Goal: Entertainment & Leisure: Consume media (video, audio)

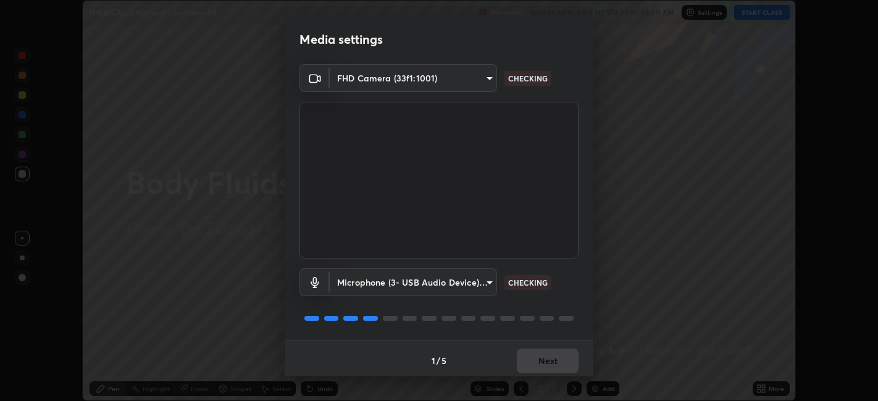
scroll to position [3, 0]
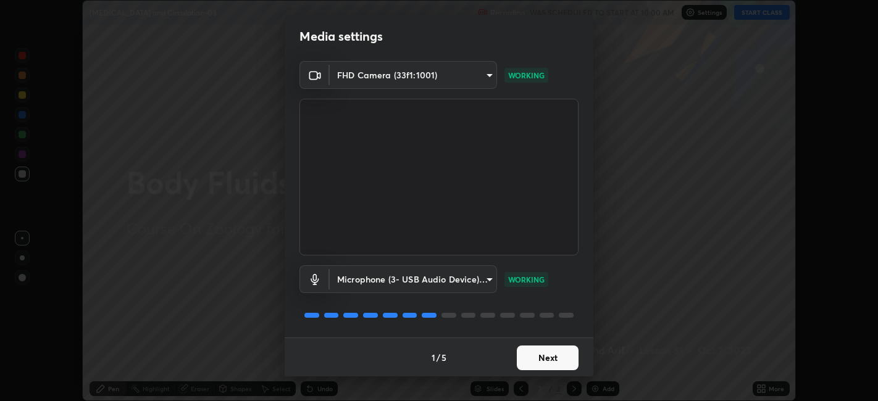
click at [527, 254] on video at bounding box center [439, 177] width 279 height 157
click at [548, 357] on button "Next" at bounding box center [548, 358] width 62 height 25
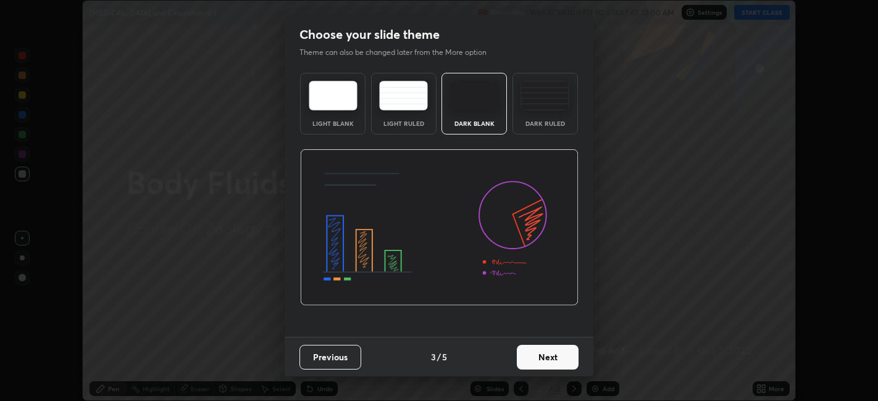
click at [556, 363] on button "Next" at bounding box center [548, 357] width 62 height 25
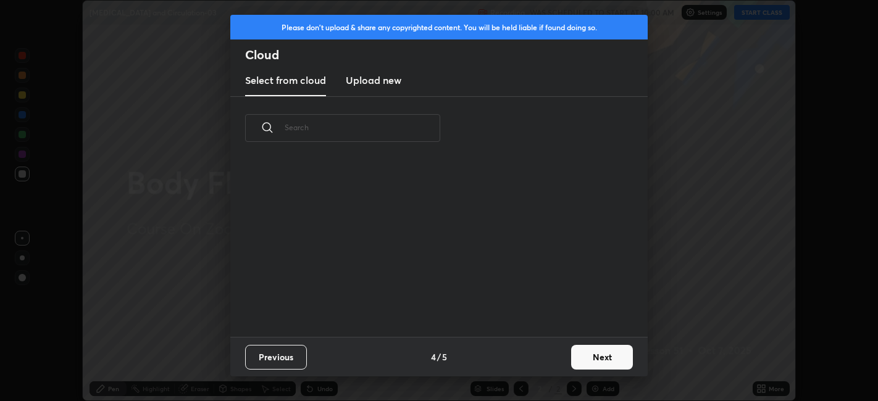
click at [563, 366] on div "Previous 4 / 5 Next" at bounding box center [438, 357] width 417 height 40
click at [576, 354] on button "Next" at bounding box center [602, 357] width 62 height 25
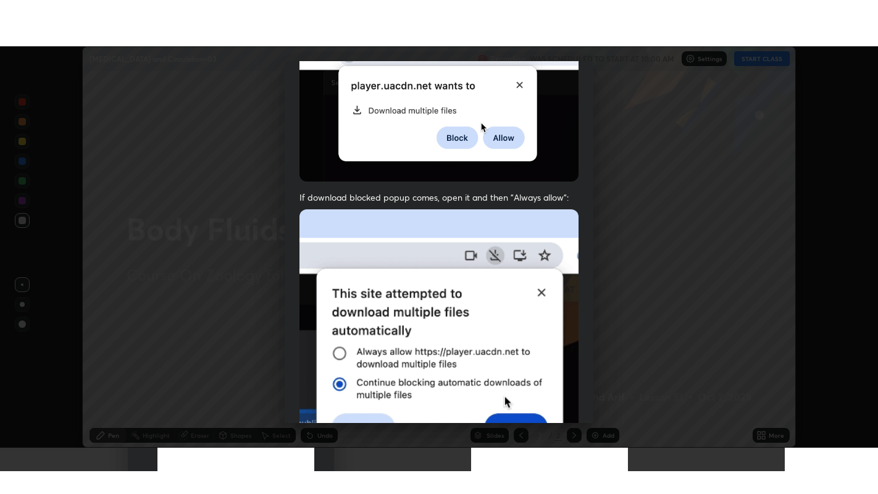
scroll to position [255, 0]
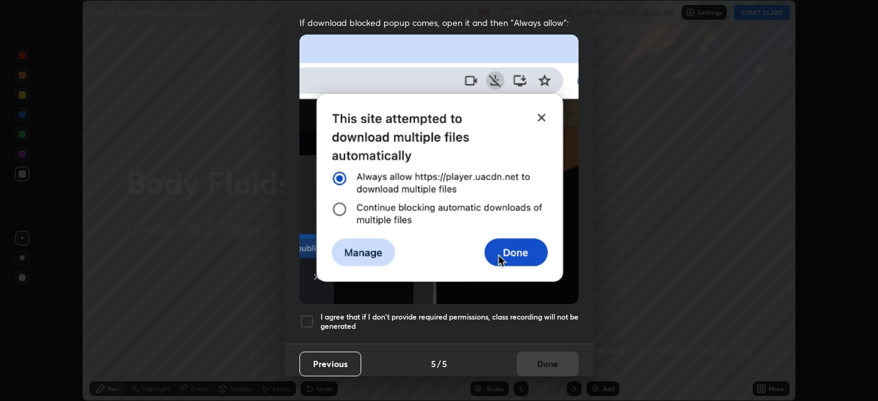
click at [520, 312] on h5 "I agree that if I don't provide required permissions, class recording will not …" at bounding box center [450, 321] width 258 height 19
click at [539, 357] on button "Done" at bounding box center [548, 364] width 62 height 25
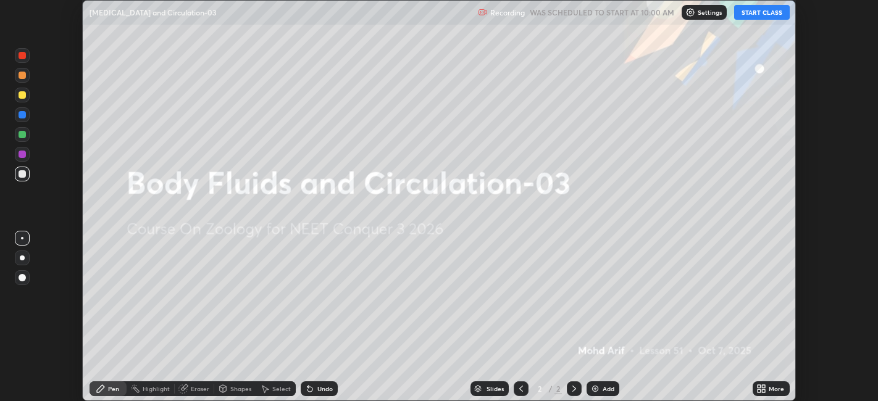
click at [774, 389] on div "More" at bounding box center [776, 389] width 15 height 6
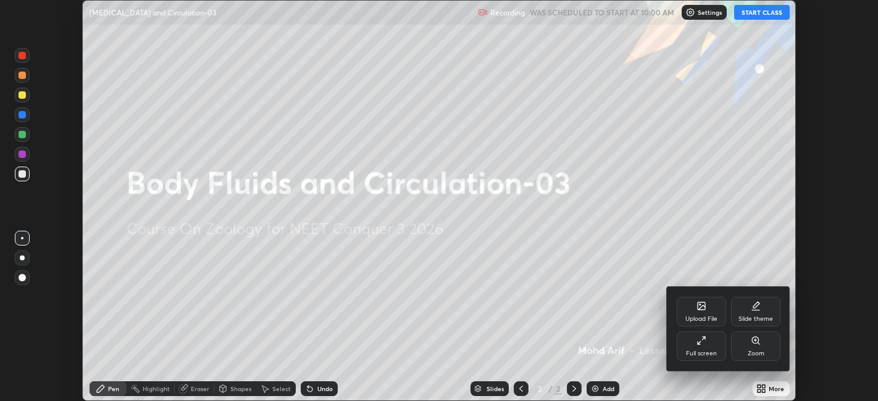
click at [703, 348] on div "Full screen" at bounding box center [701, 347] width 49 height 30
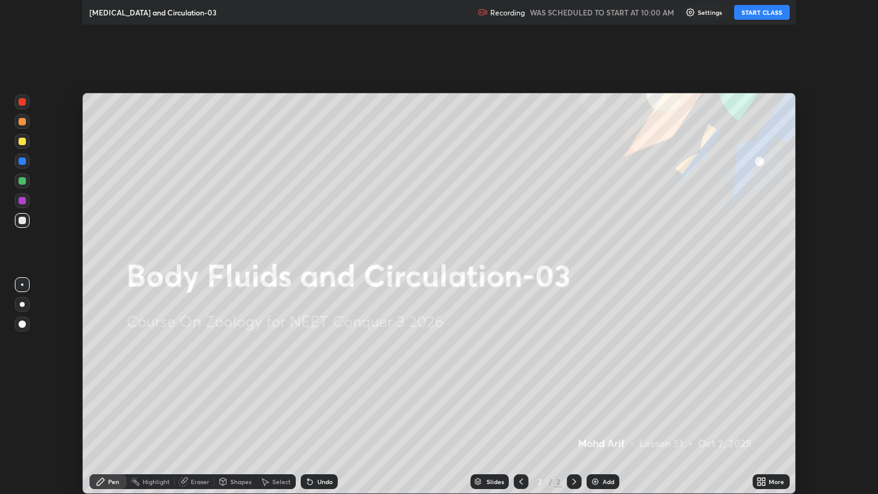
scroll to position [494, 878]
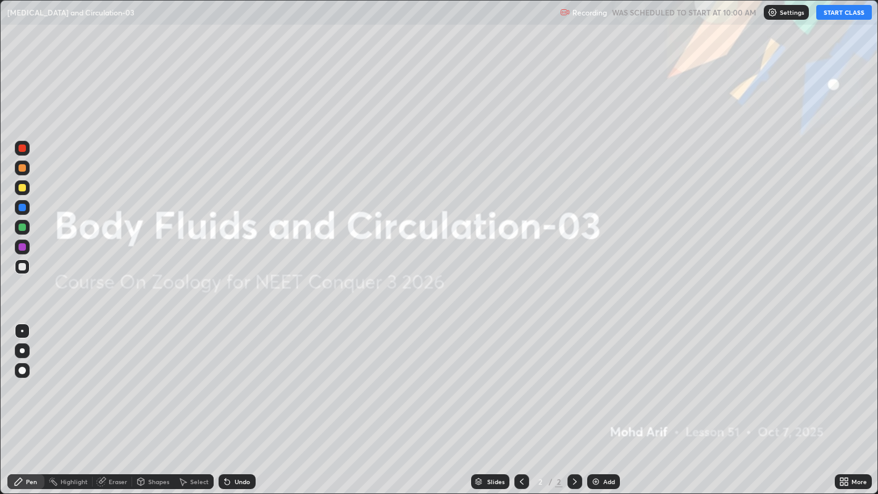
click at [858, 17] on button "START CLASS" at bounding box center [844, 12] width 56 height 15
click at [605, 401] on div "Add" at bounding box center [609, 482] width 12 height 6
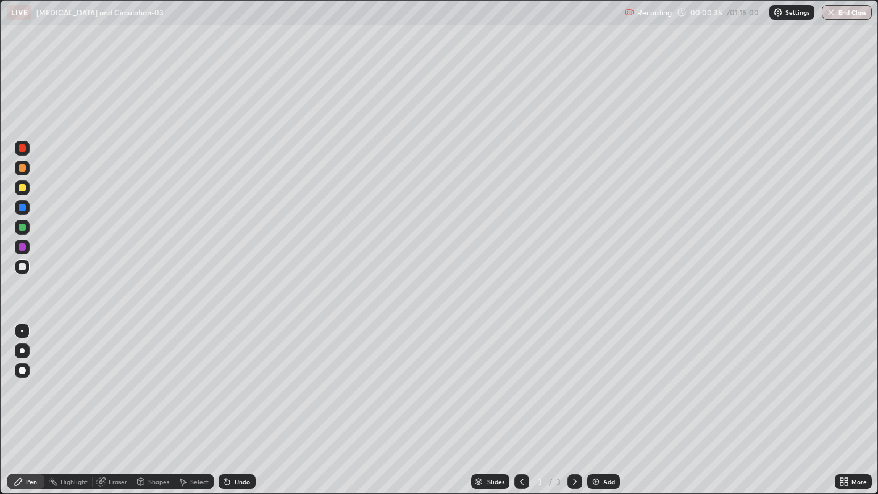
click at [23, 145] on div at bounding box center [22, 148] width 7 height 7
click at [22, 190] on div at bounding box center [22, 187] width 7 height 7
click at [21, 190] on div at bounding box center [22, 187] width 7 height 7
click at [28, 271] on div at bounding box center [22, 266] width 15 height 15
click at [23, 188] on div at bounding box center [22, 187] width 7 height 7
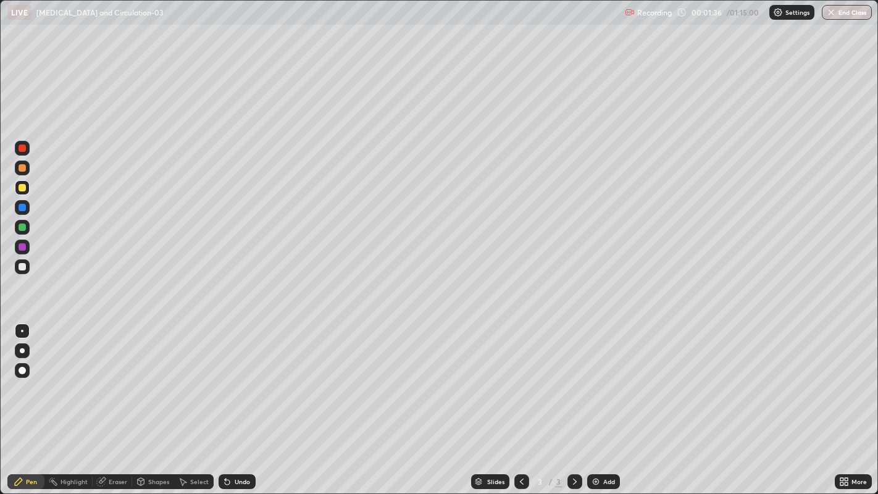
click at [22, 168] on div at bounding box center [22, 167] width 7 height 7
click at [21, 150] on div at bounding box center [22, 148] width 7 height 7
click at [23, 351] on div at bounding box center [22, 350] width 5 height 5
click at [22, 330] on div at bounding box center [22, 331] width 2 height 2
click at [26, 267] on div at bounding box center [22, 266] width 15 height 15
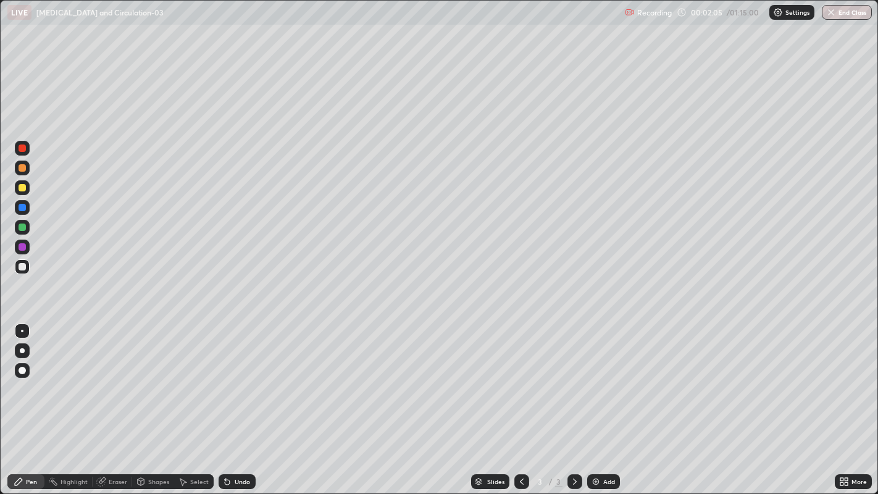
click at [22, 188] on div at bounding box center [22, 187] width 7 height 7
click at [28, 245] on div at bounding box center [22, 247] width 15 height 15
click at [26, 267] on div at bounding box center [22, 266] width 15 height 15
click at [23, 348] on div at bounding box center [22, 350] width 5 height 5
click at [22, 350] on div at bounding box center [22, 350] width 5 height 5
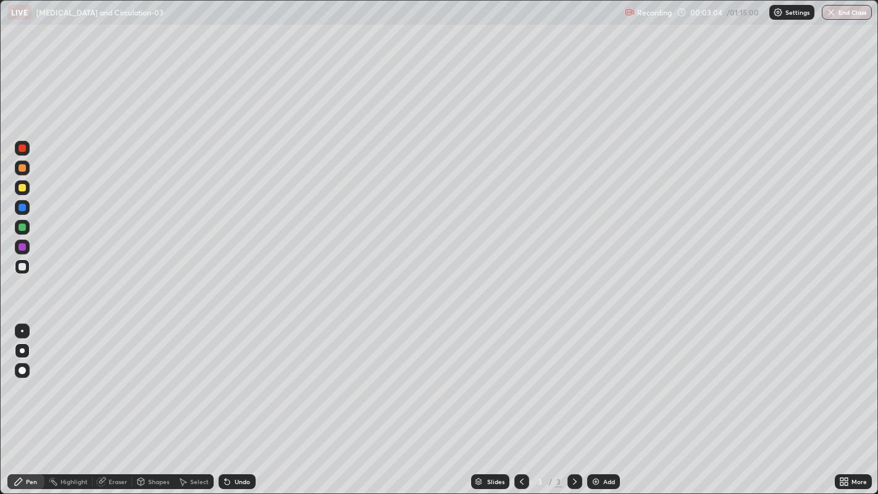
click at [22, 350] on div at bounding box center [22, 350] width 5 height 5
click at [22, 330] on div at bounding box center [22, 331] width 2 height 2
click at [241, 401] on div "Undo" at bounding box center [242, 482] width 15 height 6
click at [237, 401] on div "Undo" at bounding box center [237, 481] width 37 height 15
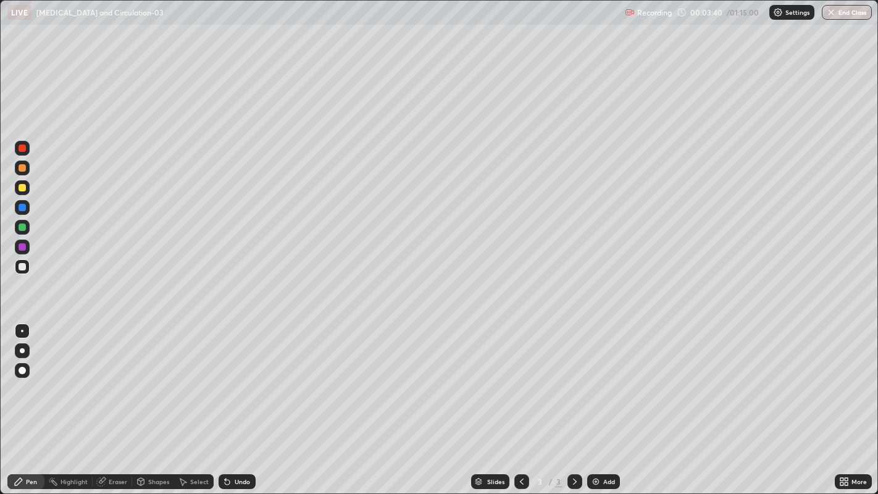
click at [237, 401] on div "Undo" at bounding box center [237, 481] width 37 height 15
click at [235, 401] on div "Undo" at bounding box center [242, 482] width 15 height 6
click at [236, 401] on div "Undo" at bounding box center [237, 481] width 37 height 15
click at [240, 401] on div "Undo" at bounding box center [242, 482] width 15 height 6
click at [109, 401] on div "Eraser" at bounding box center [118, 482] width 19 height 6
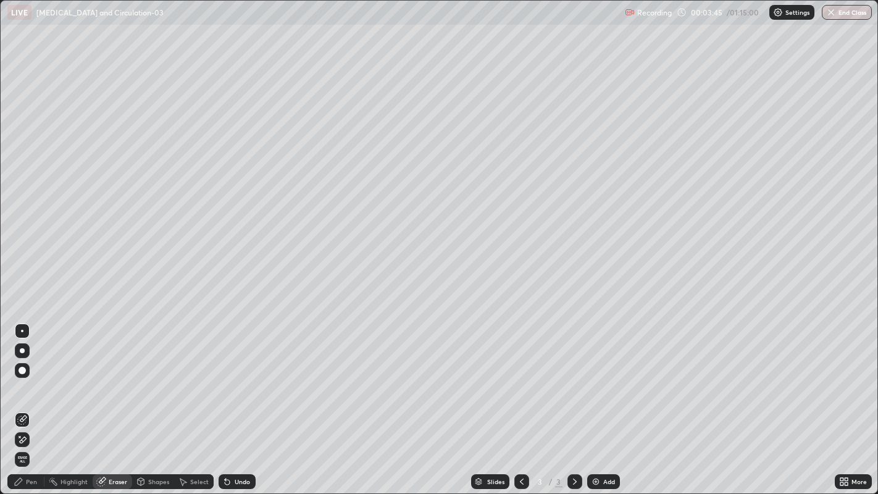
click at [63, 401] on div "Highlight" at bounding box center [74, 482] width 27 height 6
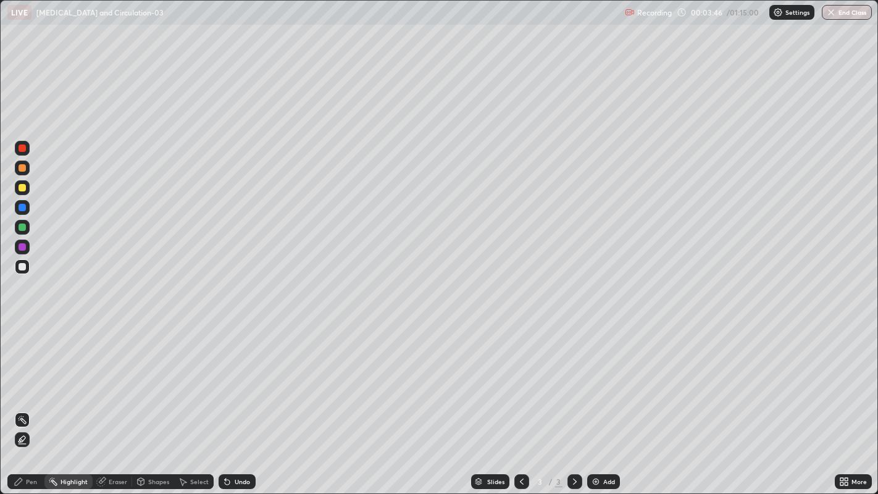
click at [23, 401] on icon at bounding box center [22, 440] width 10 height 10
click at [28, 401] on div "Pen" at bounding box center [31, 482] width 11 height 6
click at [26, 267] on div at bounding box center [22, 266] width 15 height 15
click at [25, 228] on div at bounding box center [22, 227] width 7 height 7
click at [22, 350] on div at bounding box center [22, 350] width 5 height 5
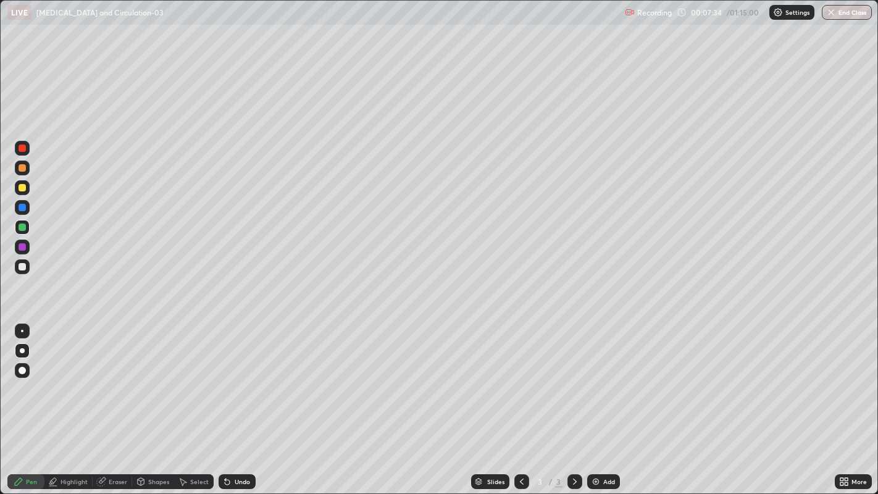
click at [24, 191] on div at bounding box center [22, 187] width 7 height 7
click at [23, 170] on div at bounding box center [22, 167] width 7 height 7
click at [27, 267] on div at bounding box center [22, 266] width 15 height 15
click at [106, 401] on div "Eraser" at bounding box center [113, 481] width 40 height 15
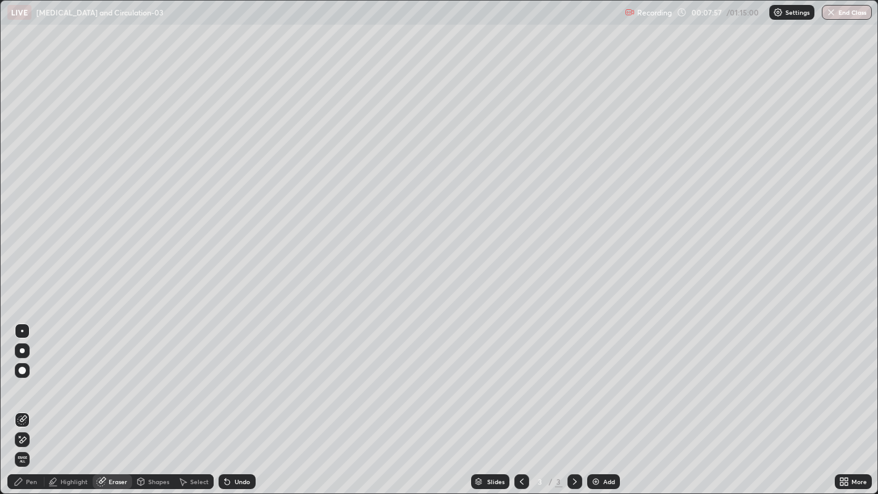
click at [68, 401] on div "Highlight" at bounding box center [74, 482] width 27 height 6
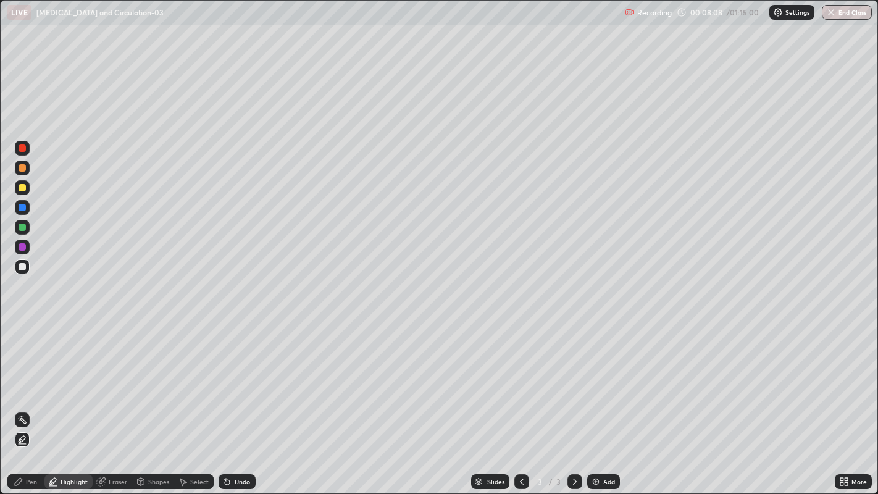
click at [20, 151] on div at bounding box center [22, 148] width 7 height 7
click at [25, 210] on div at bounding box center [22, 207] width 15 height 15
click at [31, 401] on div "Pen" at bounding box center [31, 482] width 11 height 6
click at [22, 187] on div at bounding box center [22, 187] width 7 height 7
click at [23, 148] on div at bounding box center [22, 148] width 7 height 7
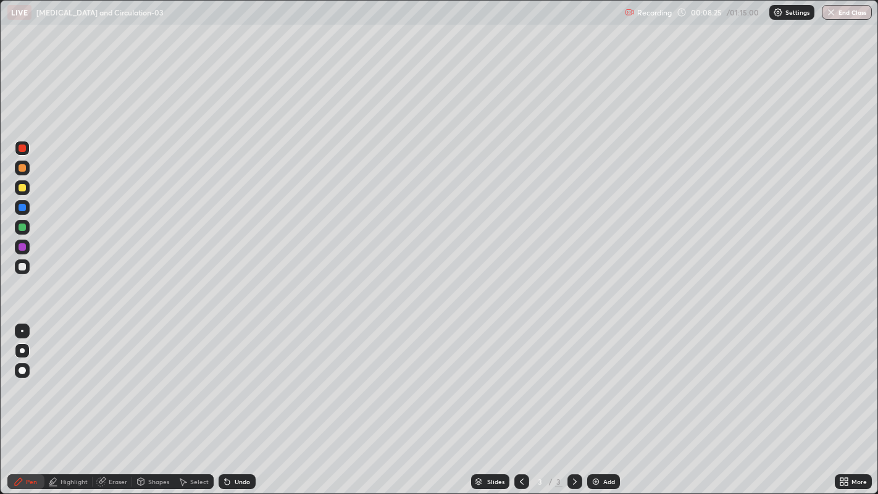
click at [22, 168] on div at bounding box center [22, 167] width 7 height 7
click at [72, 401] on div "Highlight" at bounding box center [74, 482] width 27 height 6
click at [22, 190] on div at bounding box center [22, 187] width 7 height 7
click at [20, 401] on icon at bounding box center [19, 482] width 10 height 10
click at [23, 153] on div at bounding box center [22, 148] width 15 height 15
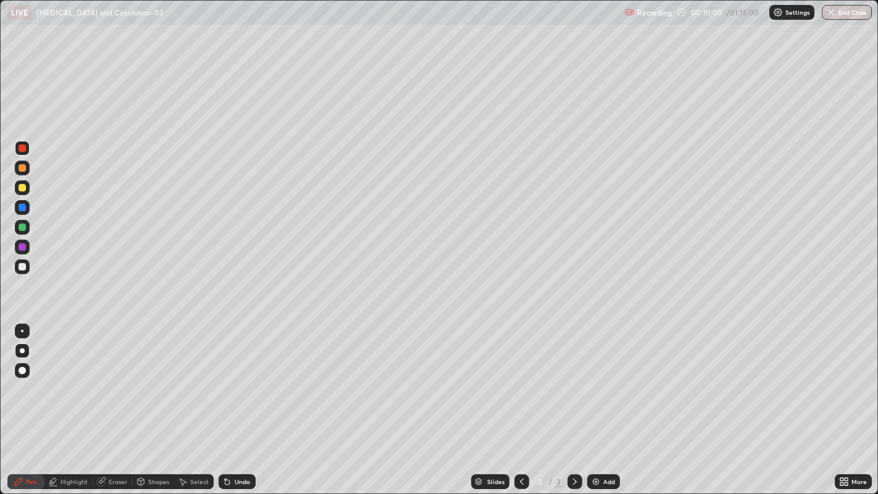
click at [111, 401] on div "Eraser" at bounding box center [118, 482] width 19 height 6
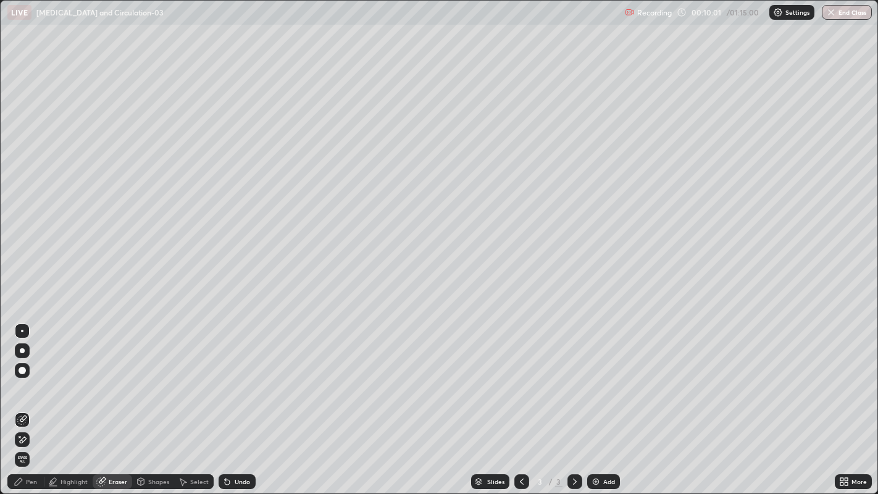
click at [24, 401] on icon at bounding box center [22, 420] width 10 height 10
click at [25, 401] on div "Pen" at bounding box center [25, 481] width 37 height 15
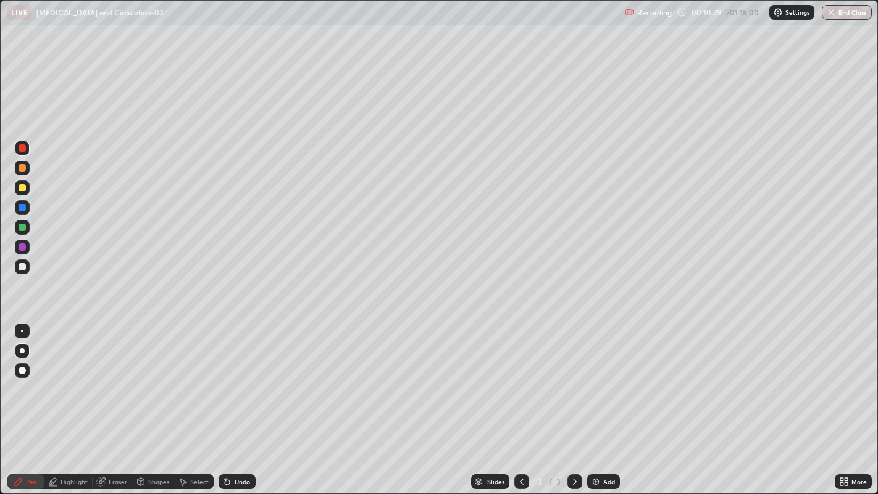
click at [237, 401] on div "Undo" at bounding box center [242, 482] width 15 height 6
click at [236, 401] on div "Undo" at bounding box center [242, 482] width 15 height 6
click at [237, 401] on div "Undo" at bounding box center [242, 482] width 15 height 6
click at [236, 401] on div "Undo" at bounding box center [237, 481] width 37 height 15
click at [25, 190] on div at bounding box center [22, 187] width 7 height 7
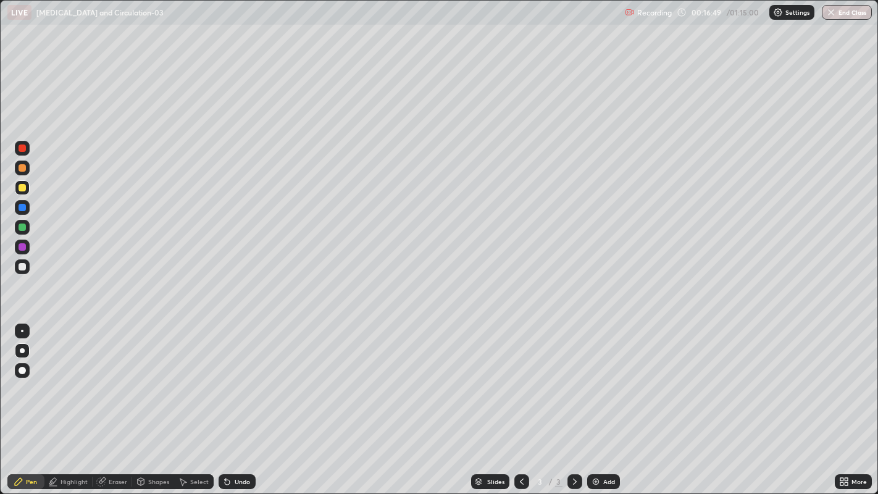
click at [25, 187] on div at bounding box center [22, 187] width 7 height 7
click at [120, 401] on div "Eraser" at bounding box center [118, 482] width 19 height 6
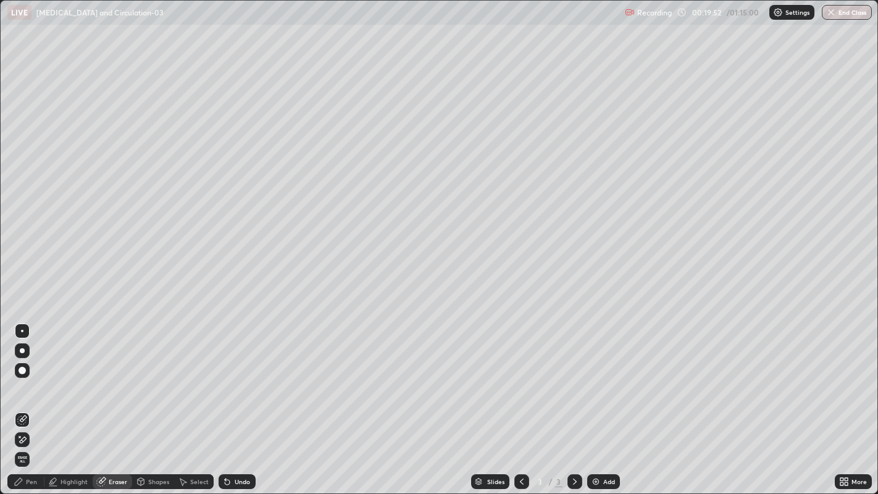
click at [23, 401] on icon at bounding box center [22, 420] width 10 height 10
click at [25, 401] on div "Pen" at bounding box center [25, 481] width 37 height 15
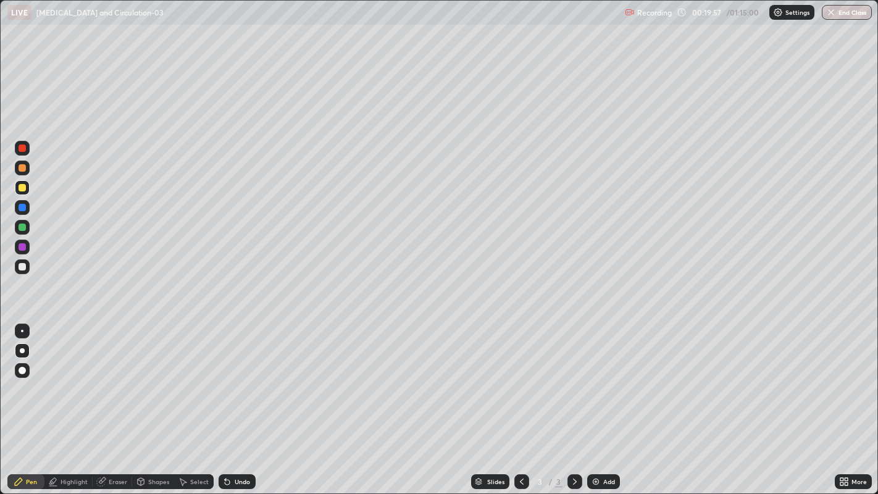
click at [25, 168] on div at bounding box center [22, 167] width 7 height 7
click at [603, 401] on div "Add" at bounding box center [603, 481] width 33 height 15
click at [22, 350] on div at bounding box center [22, 350] width 5 height 5
click at [22, 190] on div at bounding box center [22, 187] width 7 height 7
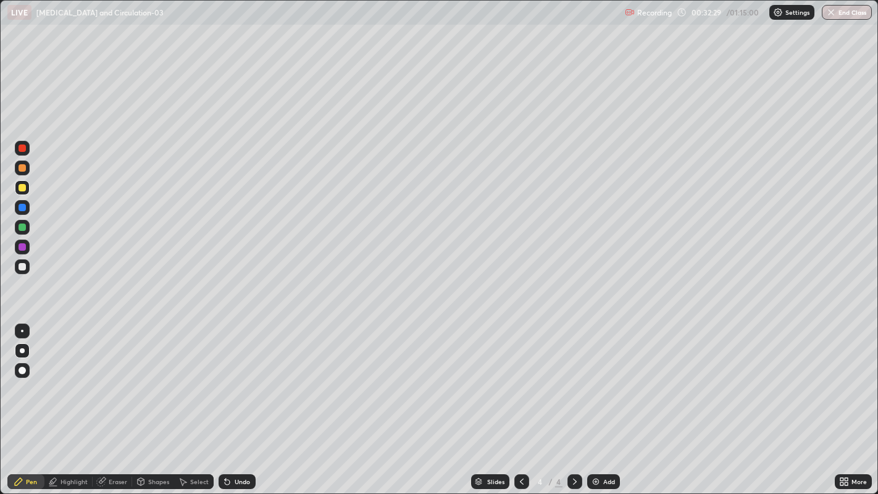
click at [25, 169] on div at bounding box center [22, 167] width 7 height 7
click at [23, 149] on div at bounding box center [22, 148] width 7 height 7
click at [22, 208] on div at bounding box center [22, 207] width 7 height 7
click at [23, 266] on div at bounding box center [22, 266] width 7 height 7
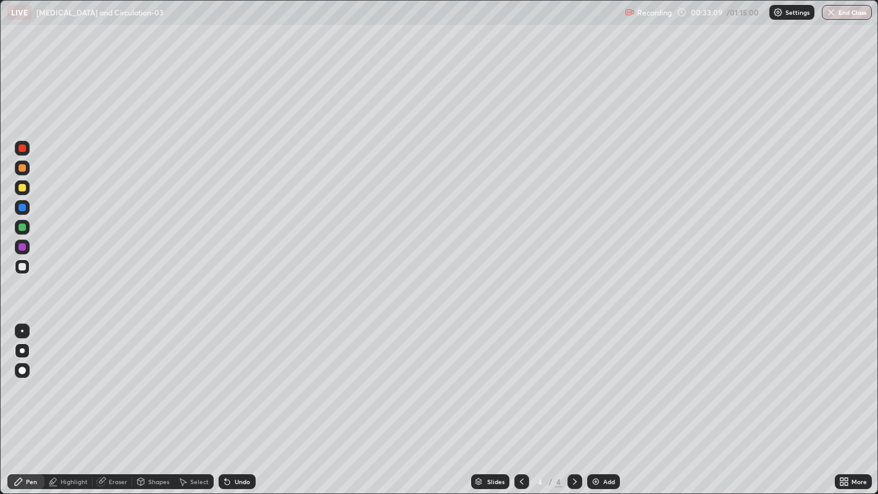
click at [24, 210] on div at bounding box center [22, 207] width 7 height 7
click at [23, 150] on div at bounding box center [22, 148] width 7 height 7
click at [23, 190] on div at bounding box center [22, 187] width 7 height 7
click at [109, 401] on div "Eraser" at bounding box center [118, 482] width 19 height 6
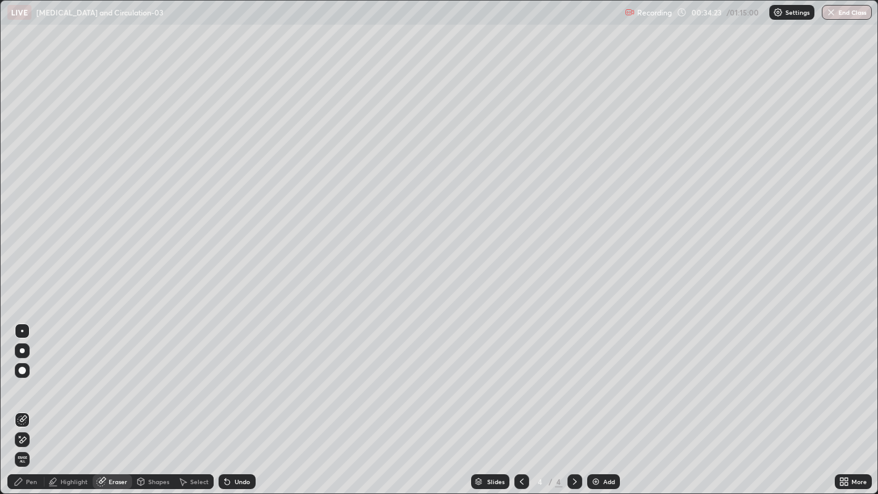
click at [23, 401] on icon at bounding box center [22, 420] width 10 height 10
click at [32, 401] on div "Pen" at bounding box center [31, 482] width 11 height 6
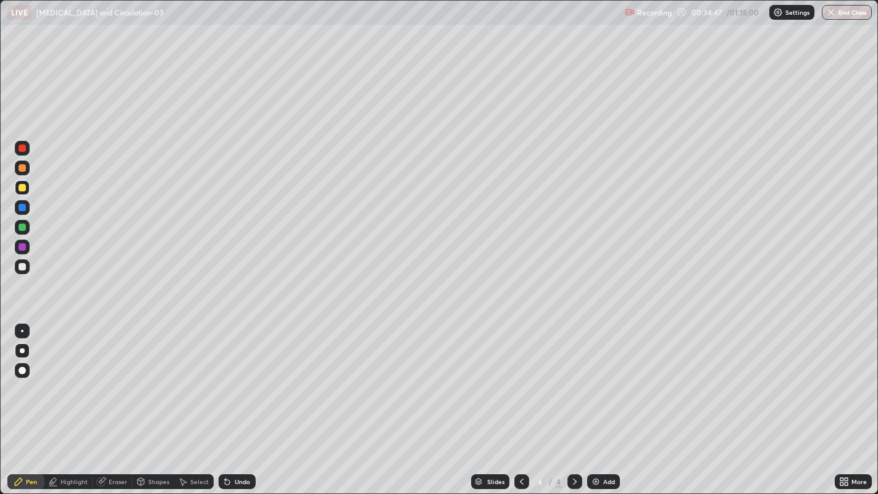
click at [25, 208] on div at bounding box center [22, 207] width 7 height 7
click at [25, 151] on div at bounding box center [22, 148] width 15 height 15
click at [22, 227] on div at bounding box center [22, 227] width 7 height 7
click at [611, 401] on div "Add" at bounding box center [603, 481] width 33 height 15
click at [25, 187] on div at bounding box center [22, 187] width 7 height 7
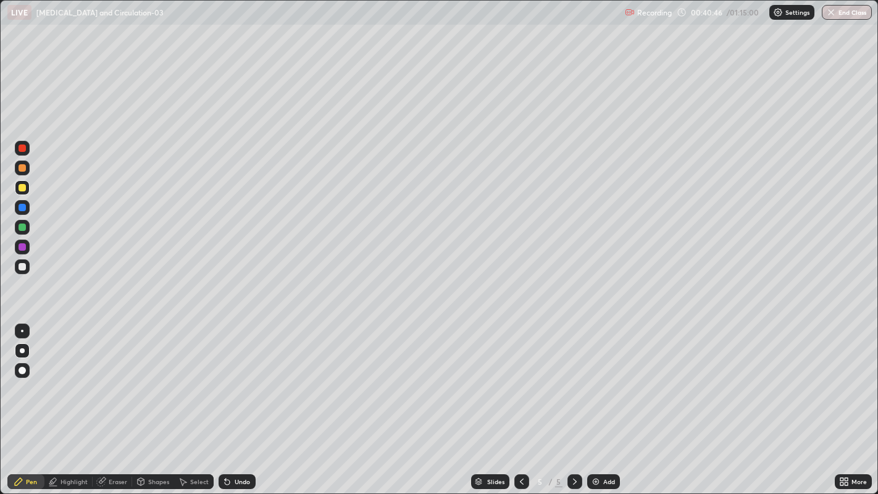
click at [23, 190] on div at bounding box center [22, 187] width 7 height 7
click at [23, 370] on div at bounding box center [22, 370] width 7 height 7
click at [22, 371] on div at bounding box center [22, 370] width 7 height 7
click at [25, 167] on div at bounding box center [22, 167] width 7 height 7
click at [24, 169] on div at bounding box center [22, 167] width 7 height 7
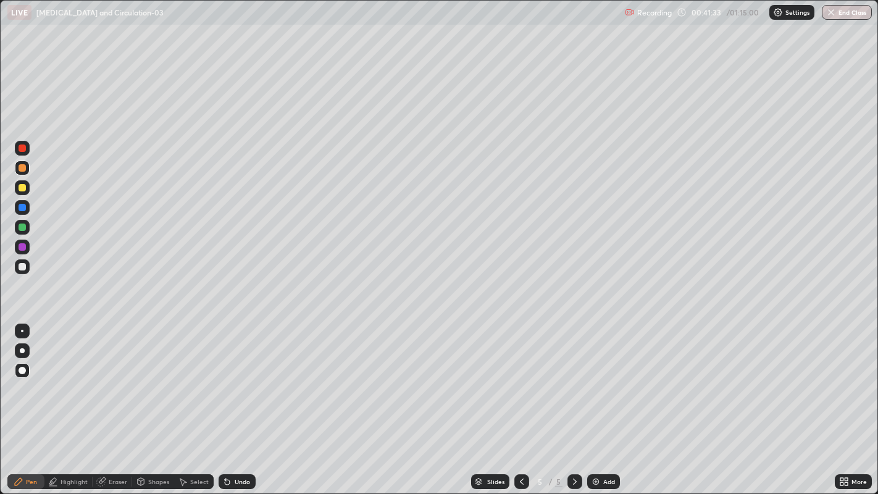
click at [26, 267] on div at bounding box center [22, 266] width 15 height 15
click at [28, 267] on div at bounding box center [22, 266] width 15 height 15
click at [24, 350] on div at bounding box center [22, 350] width 5 height 5
click at [22, 350] on div at bounding box center [22, 350] width 5 height 5
click at [247, 401] on div "Undo" at bounding box center [242, 482] width 15 height 6
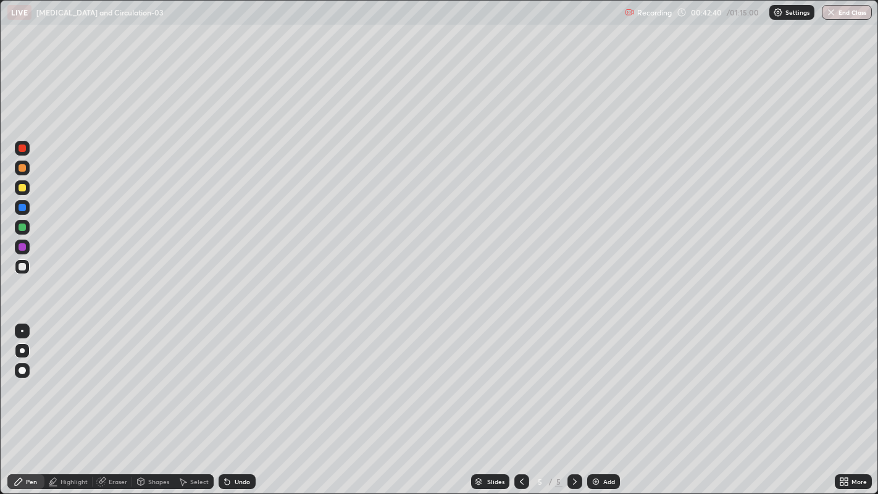
click at [23, 151] on div at bounding box center [22, 148] width 7 height 7
click at [239, 401] on div "Undo" at bounding box center [242, 482] width 15 height 6
click at [235, 401] on div "Undo" at bounding box center [242, 482] width 15 height 6
click at [22, 169] on div at bounding box center [22, 167] width 7 height 7
click at [109, 401] on div "Eraser" at bounding box center [118, 482] width 19 height 6
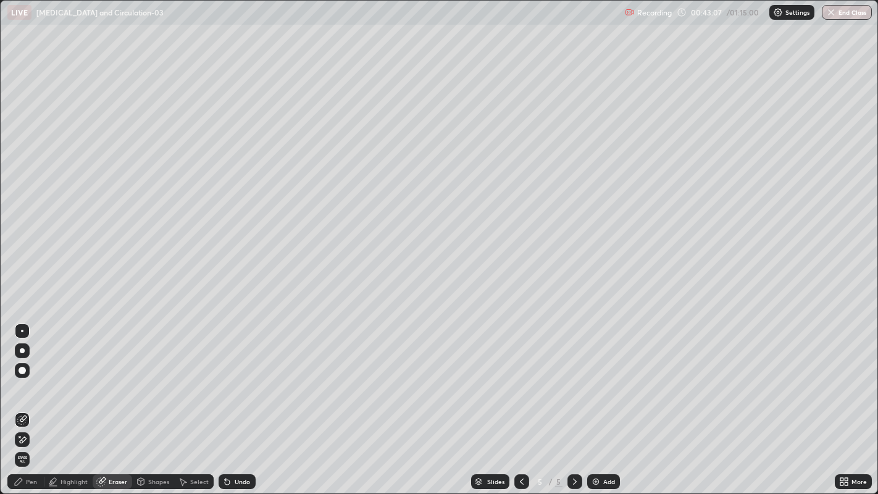
click at [25, 401] on icon at bounding box center [23, 419] width 7 height 6
click at [31, 401] on div "Pen" at bounding box center [31, 482] width 11 height 6
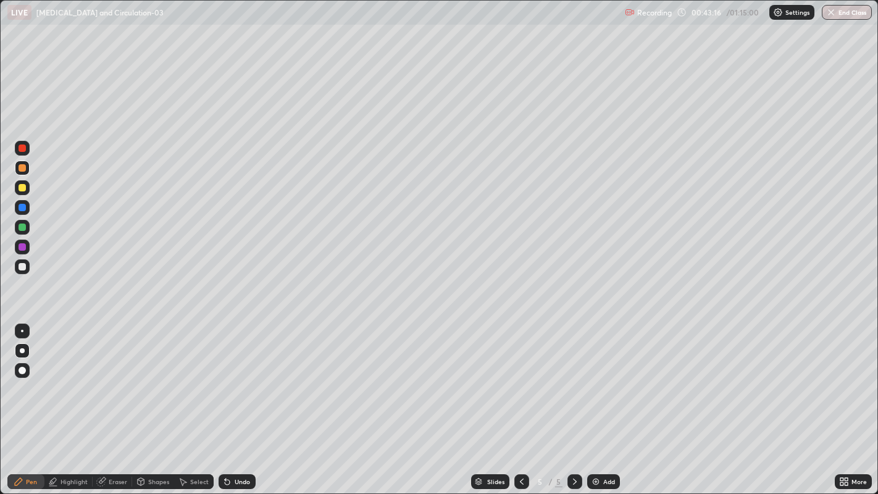
click at [23, 147] on div at bounding box center [22, 148] width 7 height 7
click at [29, 264] on div at bounding box center [22, 266] width 15 height 15
click at [22, 350] on div at bounding box center [22, 350] width 5 height 5
click at [25, 194] on div at bounding box center [22, 187] width 15 height 15
click at [23, 148] on div at bounding box center [22, 148] width 7 height 7
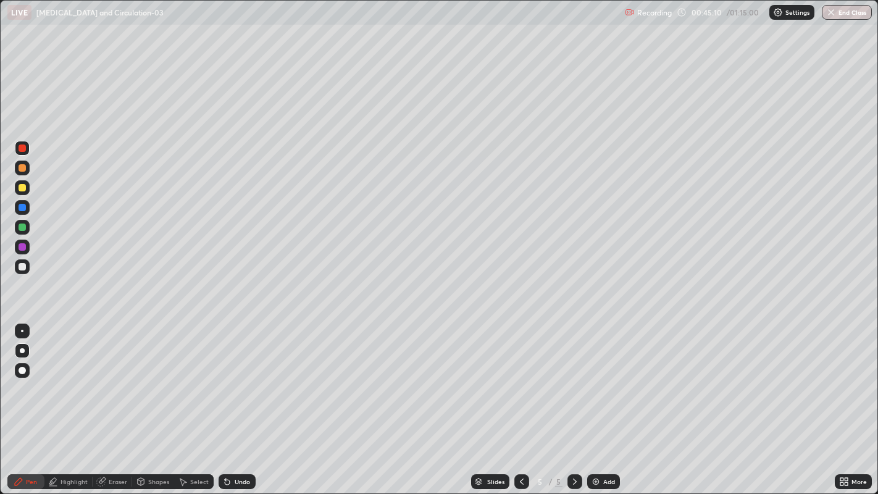
click at [23, 190] on div at bounding box center [22, 187] width 7 height 7
click at [22, 330] on div at bounding box center [22, 331] width 2 height 2
click at [602, 401] on div "Add" at bounding box center [603, 481] width 33 height 15
click at [24, 190] on div at bounding box center [22, 187] width 7 height 7
click at [24, 188] on div at bounding box center [22, 187] width 7 height 7
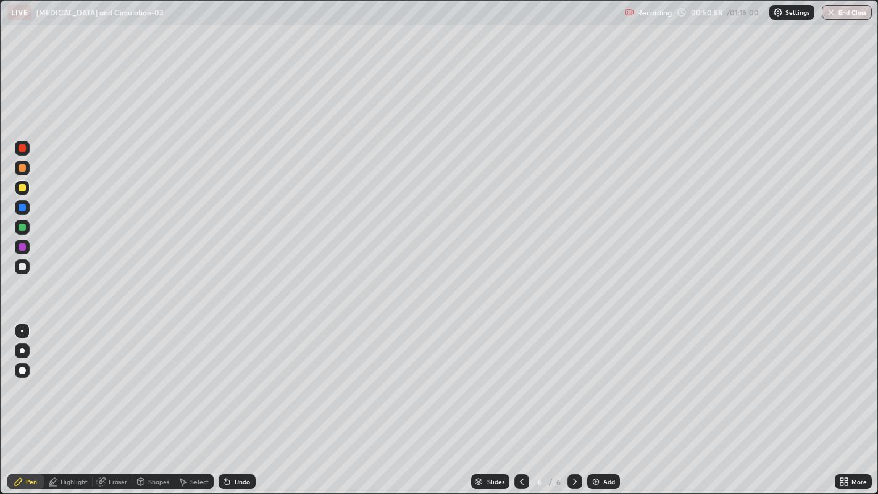
click at [241, 401] on div "Undo" at bounding box center [242, 482] width 15 height 6
click at [25, 371] on div at bounding box center [22, 370] width 7 height 7
click at [27, 266] on div at bounding box center [22, 266] width 15 height 15
click at [22, 350] on div at bounding box center [22, 350] width 5 height 5
click at [23, 185] on div at bounding box center [22, 187] width 7 height 7
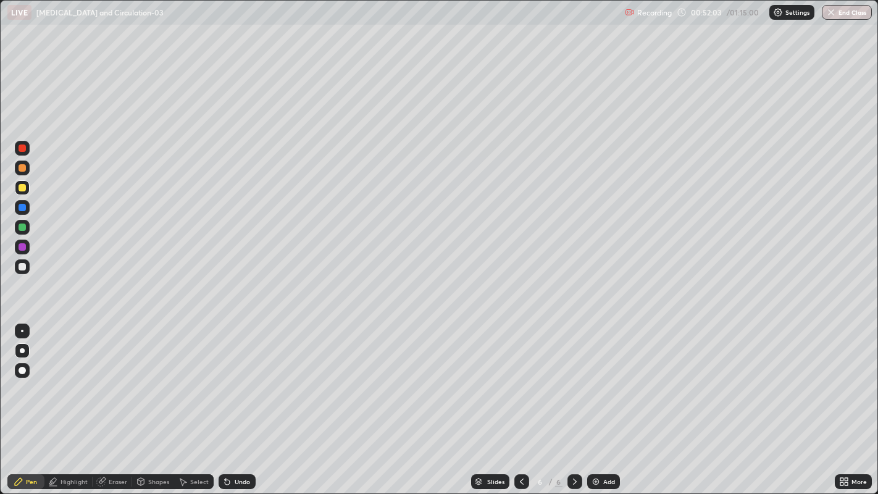
click at [18, 166] on div at bounding box center [22, 168] width 15 height 15
click at [22, 190] on div at bounding box center [22, 187] width 7 height 7
click at [22, 167] on div at bounding box center [22, 167] width 7 height 7
click at [19, 191] on div at bounding box center [22, 187] width 15 height 15
click at [20, 211] on div at bounding box center [22, 207] width 15 height 15
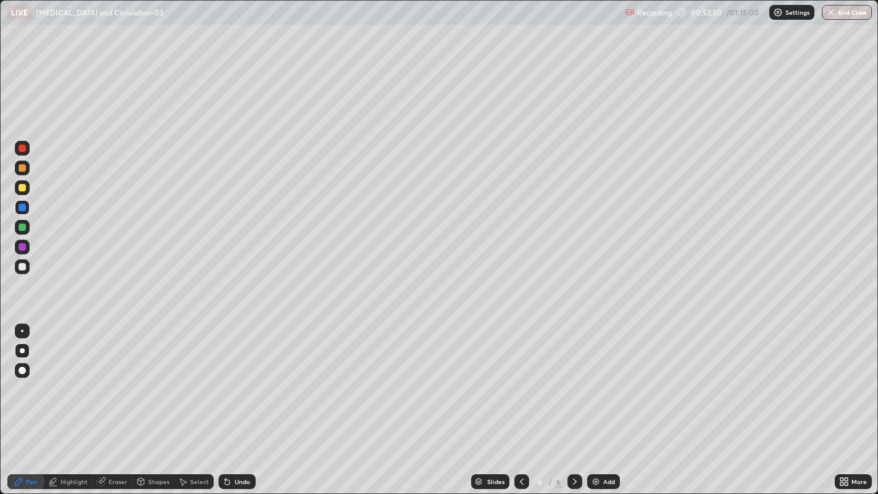
click at [23, 229] on div at bounding box center [22, 227] width 7 height 7
click at [23, 266] on div at bounding box center [22, 266] width 7 height 7
click at [600, 401] on div "Add" at bounding box center [603, 481] width 33 height 15
click at [21, 350] on div at bounding box center [22, 350] width 5 height 5
click at [22, 351] on div at bounding box center [22, 350] width 5 height 5
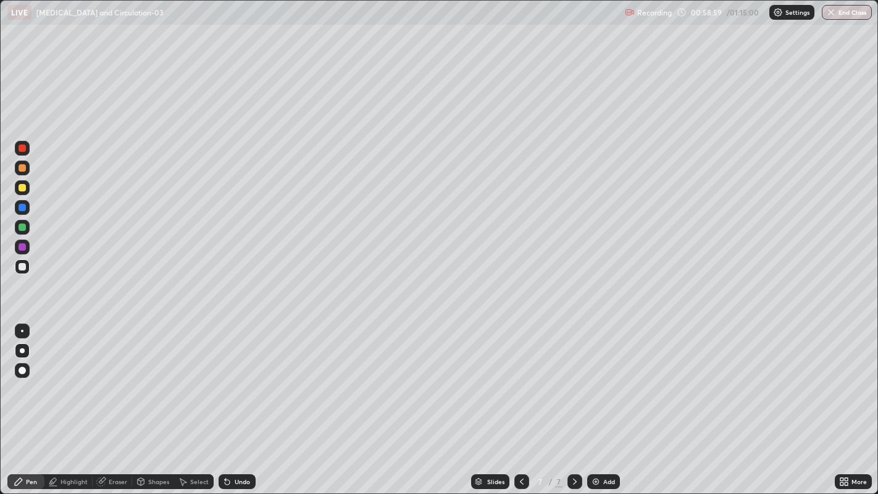
click at [26, 269] on div at bounding box center [22, 266] width 15 height 15
click at [21, 369] on div at bounding box center [22, 370] width 7 height 7
click at [23, 367] on div at bounding box center [22, 370] width 7 height 7
click at [23, 210] on div at bounding box center [22, 207] width 7 height 7
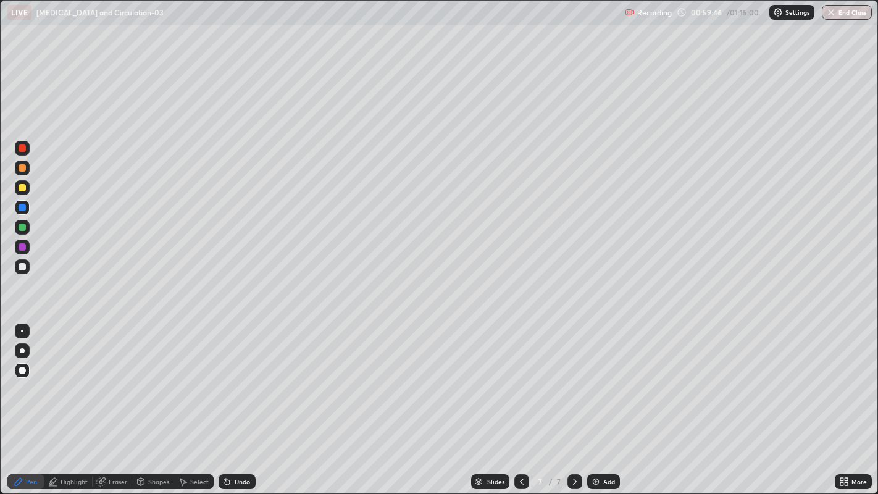
click at [240, 401] on div "Undo" at bounding box center [242, 482] width 15 height 6
click at [112, 401] on div "Eraser" at bounding box center [118, 482] width 19 height 6
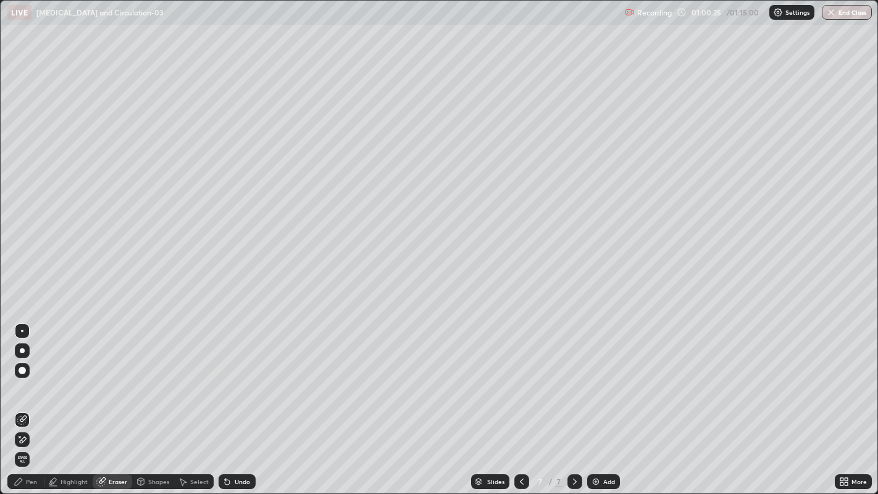
click at [22, 401] on icon at bounding box center [23, 440] width 7 height 6
click at [31, 401] on div "Pen" at bounding box center [31, 482] width 11 height 6
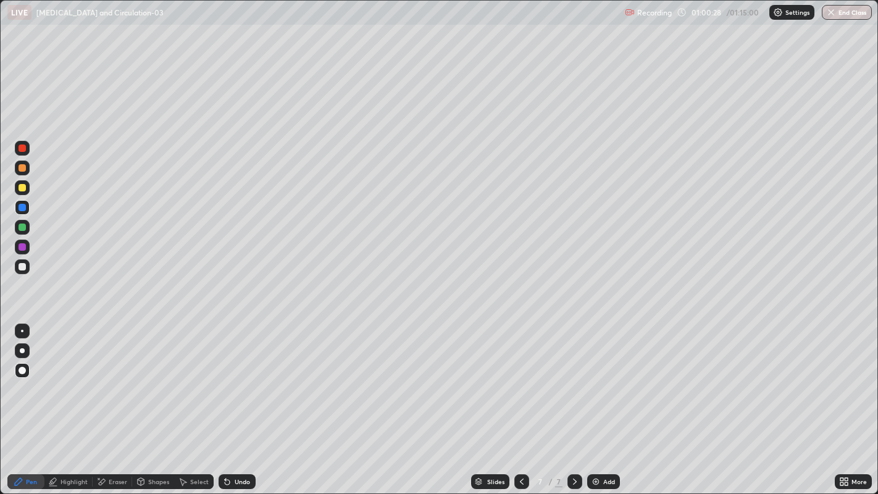
click at [30, 401] on div "Pen" at bounding box center [31, 482] width 11 height 6
click at [28, 269] on div at bounding box center [22, 266] width 15 height 15
click at [106, 401] on div "Eraser" at bounding box center [113, 481] width 40 height 15
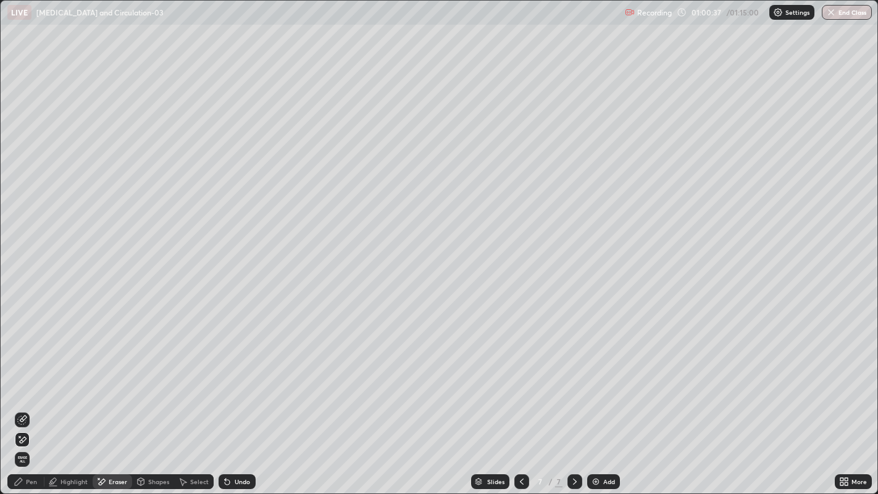
click at [23, 401] on icon at bounding box center [22, 420] width 10 height 10
click at [31, 401] on div "Pen" at bounding box center [31, 482] width 11 height 6
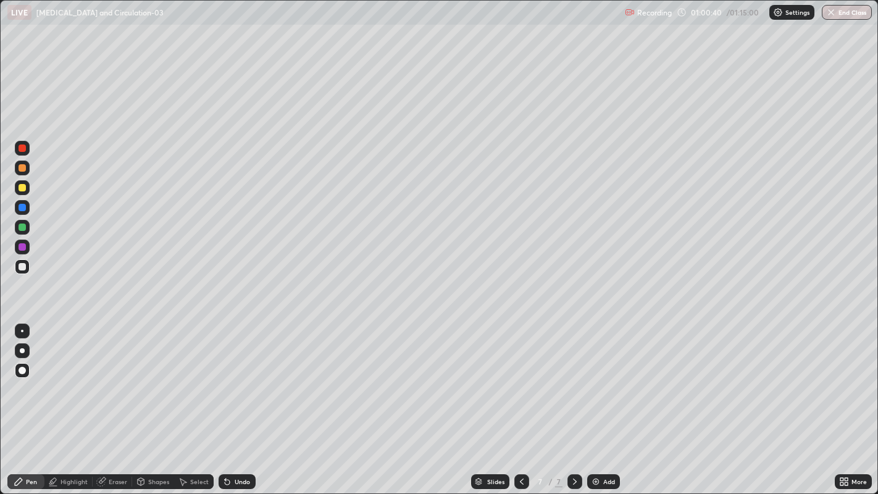
click at [31, 401] on div "Pen" at bounding box center [31, 482] width 11 height 6
click at [26, 250] on div at bounding box center [22, 247] width 15 height 15
click at [239, 401] on div "Undo" at bounding box center [242, 482] width 15 height 6
click at [29, 269] on div at bounding box center [22, 266] width 15 height 15
click at [238, 401] on div "Undo" at bounding box center [242, 482] width 15 height 6
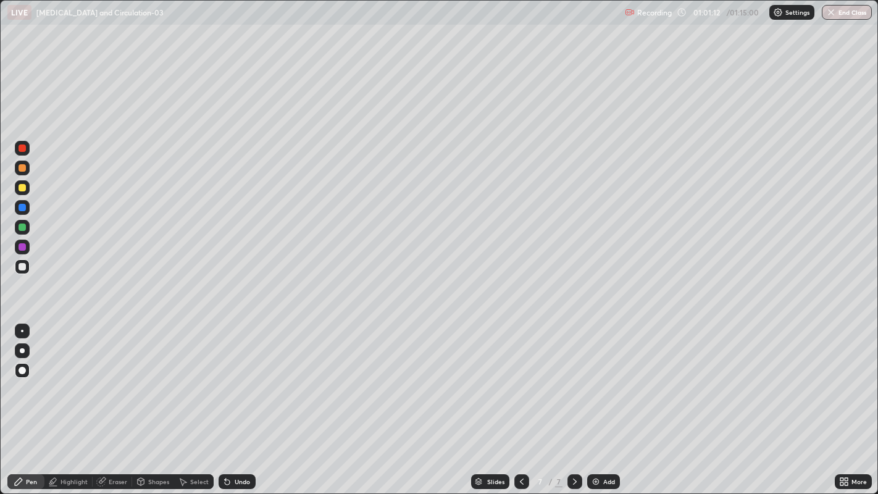
click at [237, 401] on div "Undo" at bounding box center [242, 482] width 15 height 6
click at [243, 401] on div "Undo" at bounding box center [237, 481] width 37 height 15
click at [22, 330] on div at bounding box center [22, 331] width 2 height 2
click at [22, 190] on div at bounding box center [22, 187] width 7 height 7
click at [25, 229] on div at bounding box center [22, 227] width 7 height 7
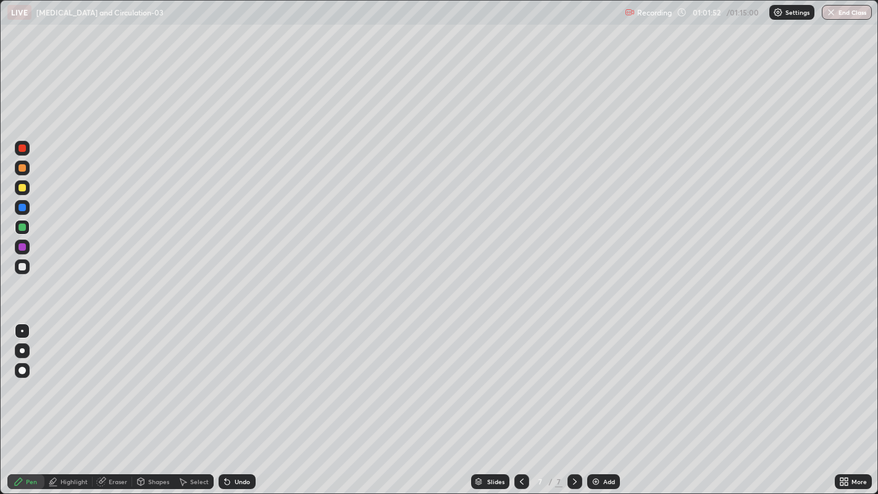
click at [22, 350] on div at bounding box center [22, 350] width 5 height 5
click at [232, 401] on div "Undo" at bounding box center [237, 481] width 37 height 15
click at [27, 269] on div at bounding box center [22, 266] width 15 height 15
click at [21, 151] on div at bounding box center [22, 148] width 7 height 7
click at [72, 401] on div "Highlight" at bounding box center [74, 482] width 27 height 6
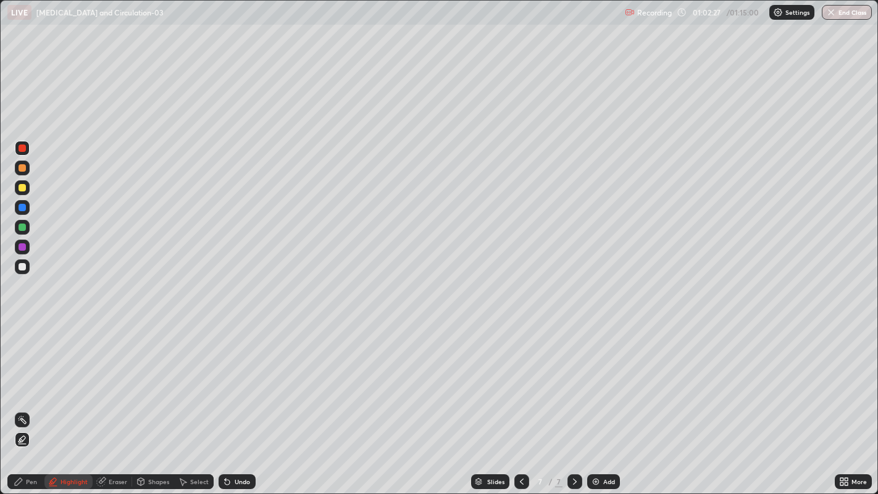
click at [23, 207] on div at bounding box center [22, 207] width 7 height 7
click at [25, 187] on div at bounding box center [22, 187] width 7 height 7
click at [28, 267] on div at bounding box center [22, 266] width 15 height 15
click at [40, 401] on div "Pen" at bounding box center [25, 481] width 37 height 15
click at [24, 188] on div at bounding box center [22, 187] width 7 height 7
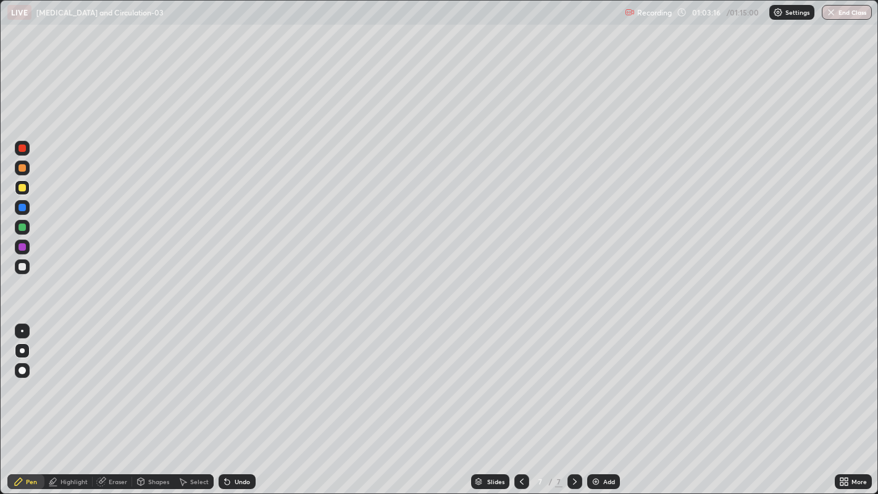
click at [23, 229] on div at bounding box center [22, 227] width 7 height 7
click at [23, 151] on div at bounding box center [22, 148] width 15 height 15
click at [69, 401] on div "Highlight" at bounding box center [74, 482] width 27 height 6
click at [23, 209] on div at bounding box center [22, 207] width 7 height 7
click at [35, 401] on div "Pen" at bounding box center [31, 482] width 11 height 6
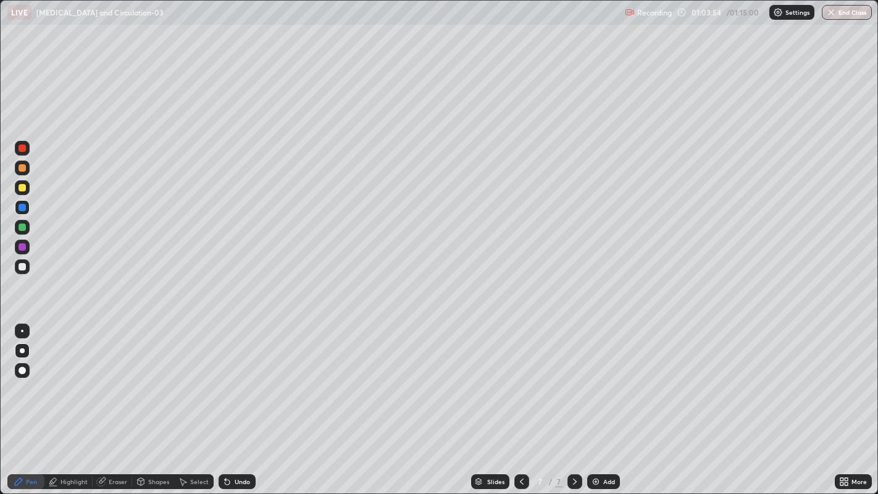
click at [24, 187] on div at bounding box center [22, 187] width 7 height 7
click at [23, 229] on div at bounding box center [22, 227] width 7 height 7
click at [22, 170] on div at bounding box center [22, 167] width 7 height 7
click at [22, 330] on div at bounding box center [22, 331] width 2 height 2
click at [23, 247] on div at bounding box center [22, 246] width 7 height 7
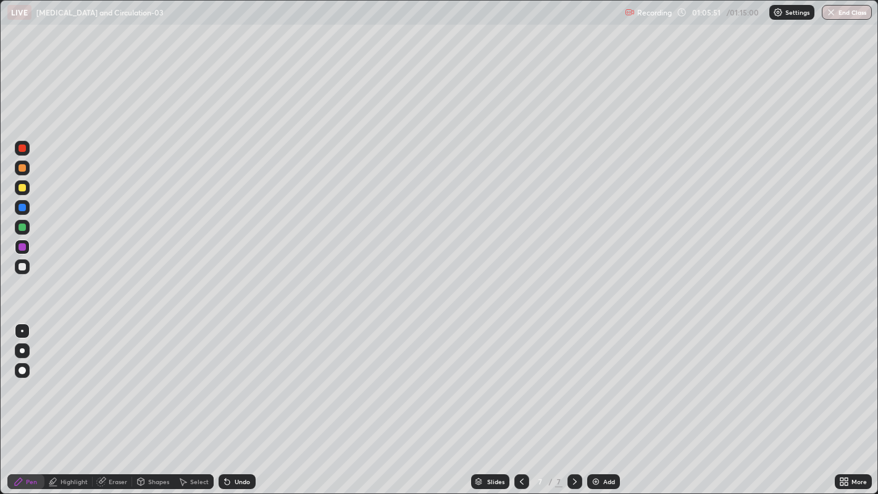
click at [245, 401] on div "Undo" at bounding box center [242, 482] width 15 height 6
click at [117, 401] on div "Eraser" at bounding box center [118, 482] width 19 height 6
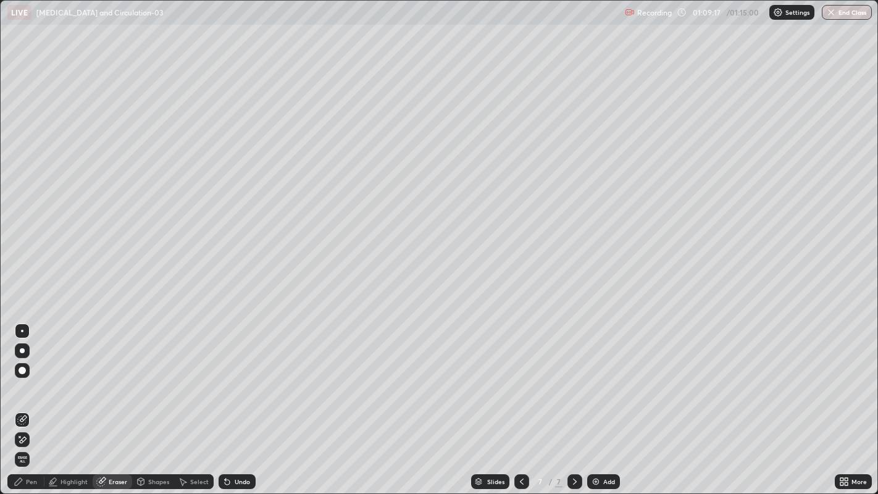
click at [23, 401] on icon at bounding box center [22, 440] width 10 height 10
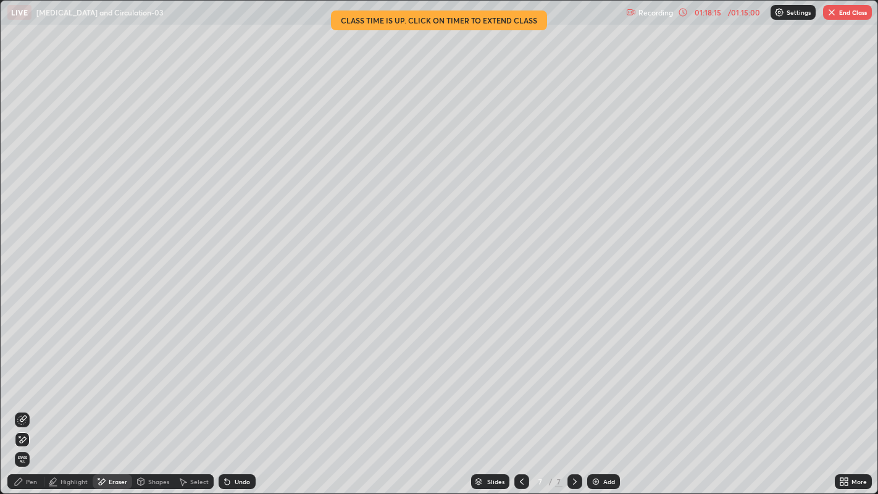
click at [850, 13] on button "End Class" at bounding box center [847, 12] width 49 height 15
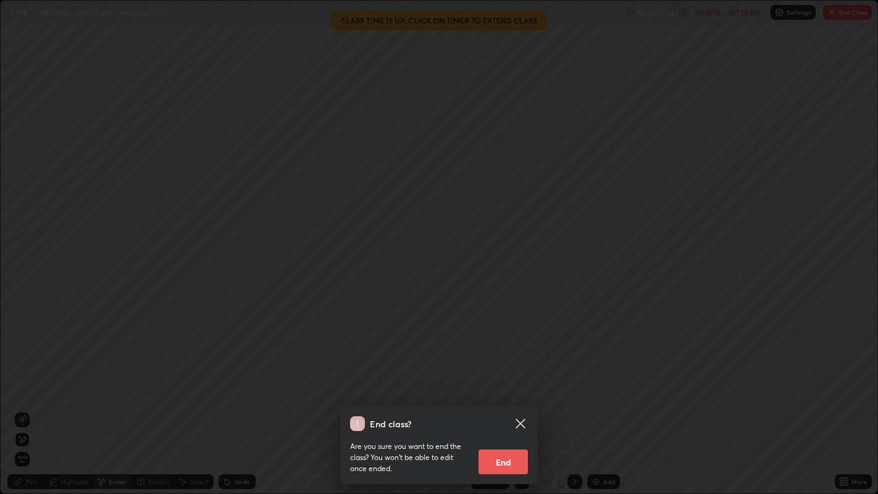
click at [505, 401] on button "End" at bounding box center [503, 462] width 49 height 25
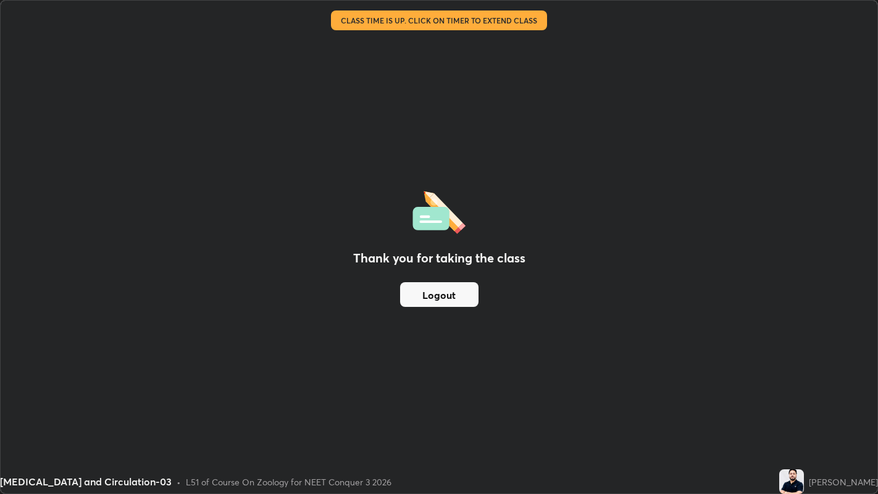
click at [448, 298] on button "Logout" at bounding box center [439, 294] width 78 height 25
